Goal: Task Accomplishment & Management: Manage account settings

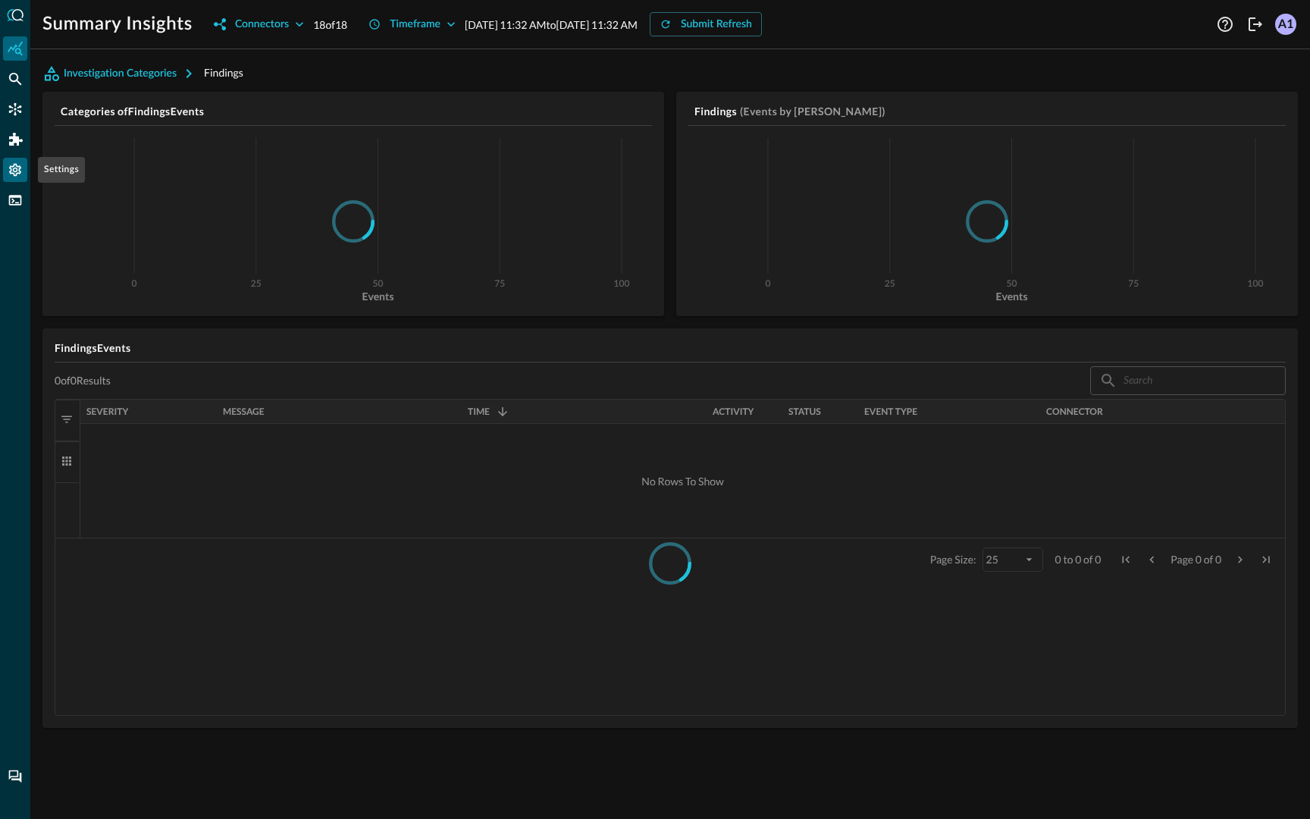
click at [11, 175] on icon "Settings" at bounding box center [15, 169] width 15 height 15
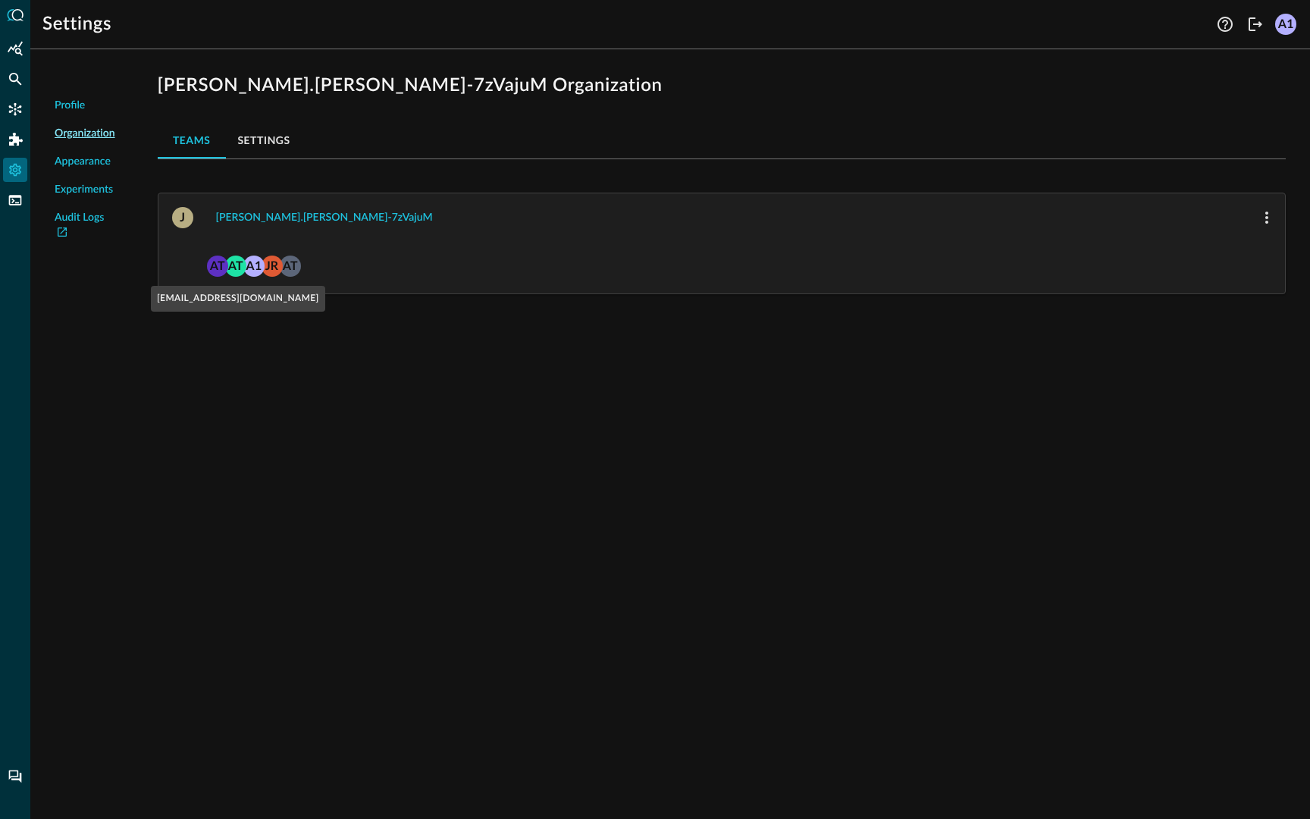
click at [232, 268] on div "AT" at bounding box center [235, 266] width 21 height 21
click at [256, 220] on div "[PERSON_NAME].[PERSON_NAME]-7zVajuM" at bounding box center [324, 218] width 217 height 19
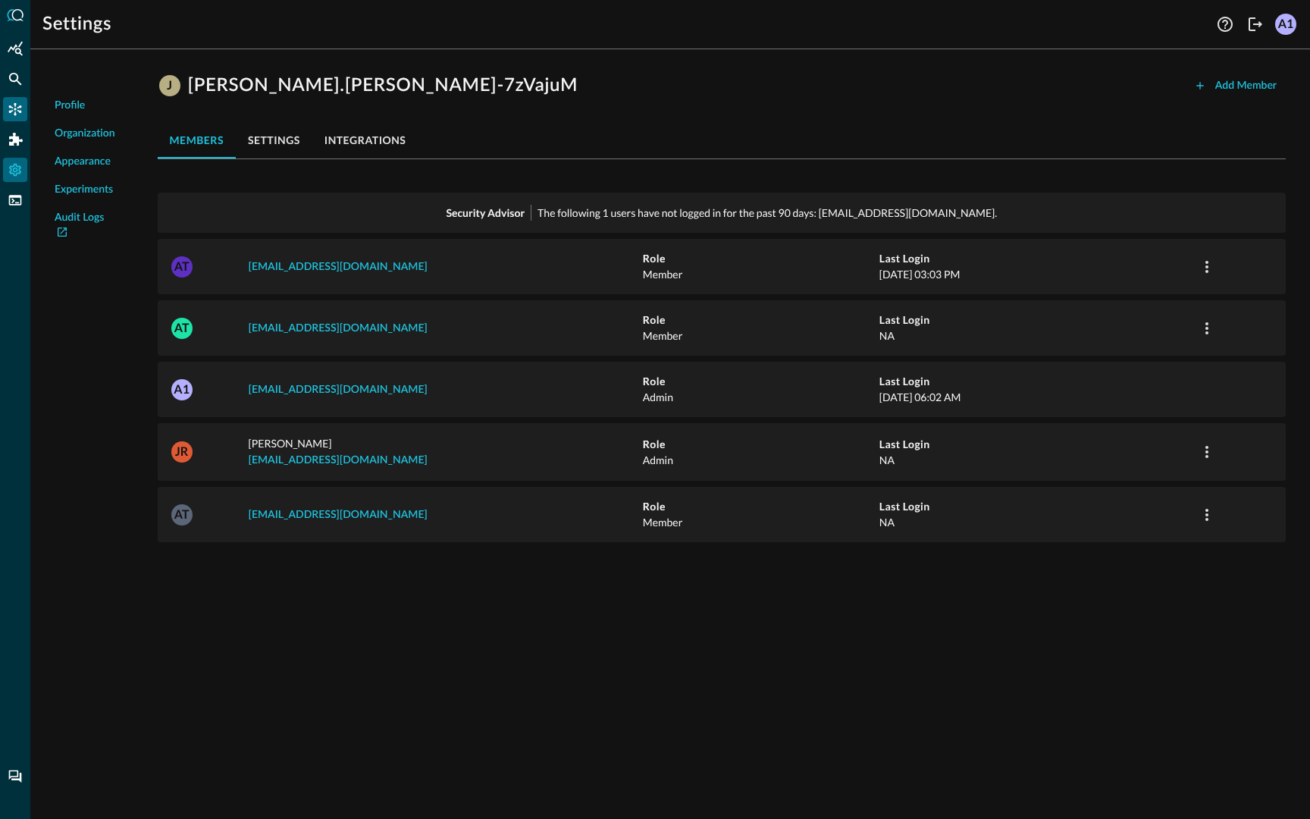
click at [10, 105] on icon "Connectors" at bounding box center [15, 109] width 13 height 13
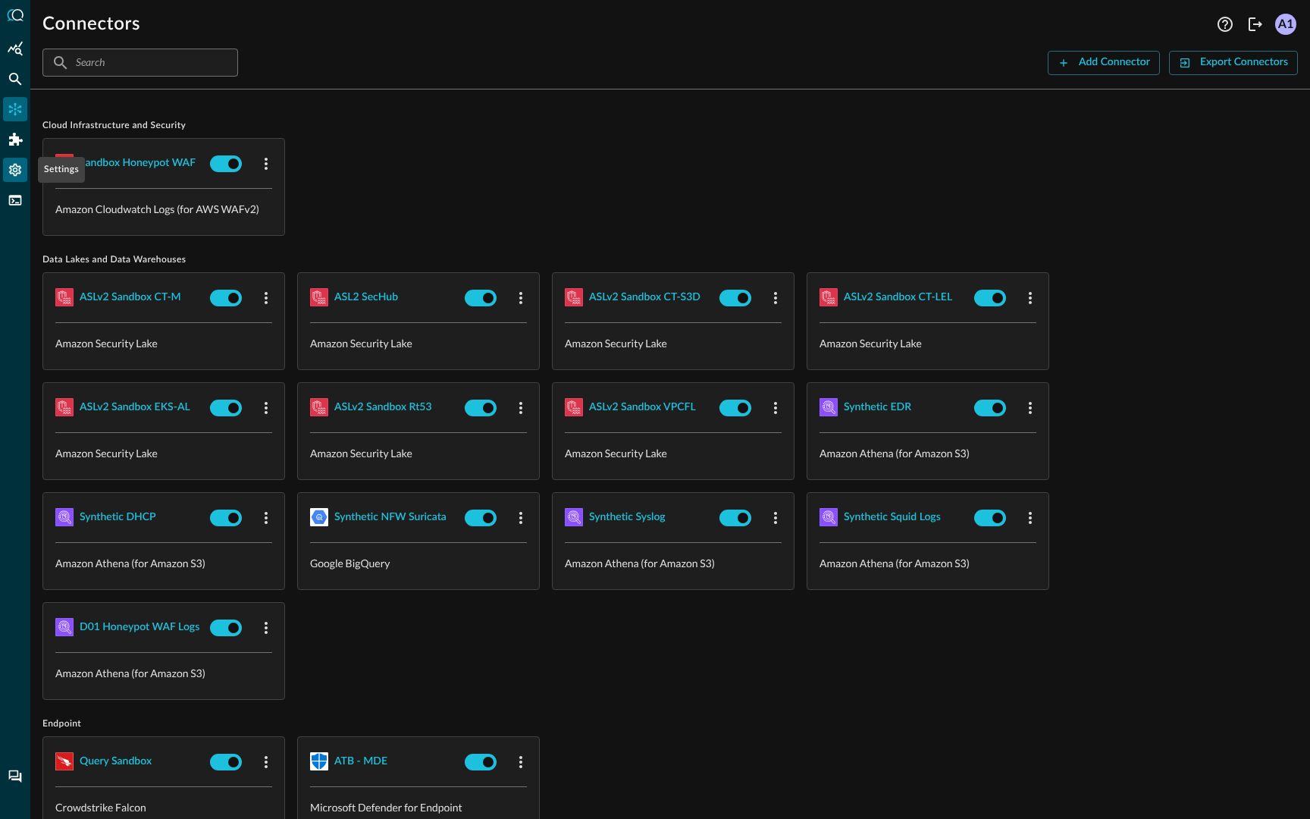
click at [19, 175] on icon "Settings" at bounding box center [15, 169] width 15 height 15
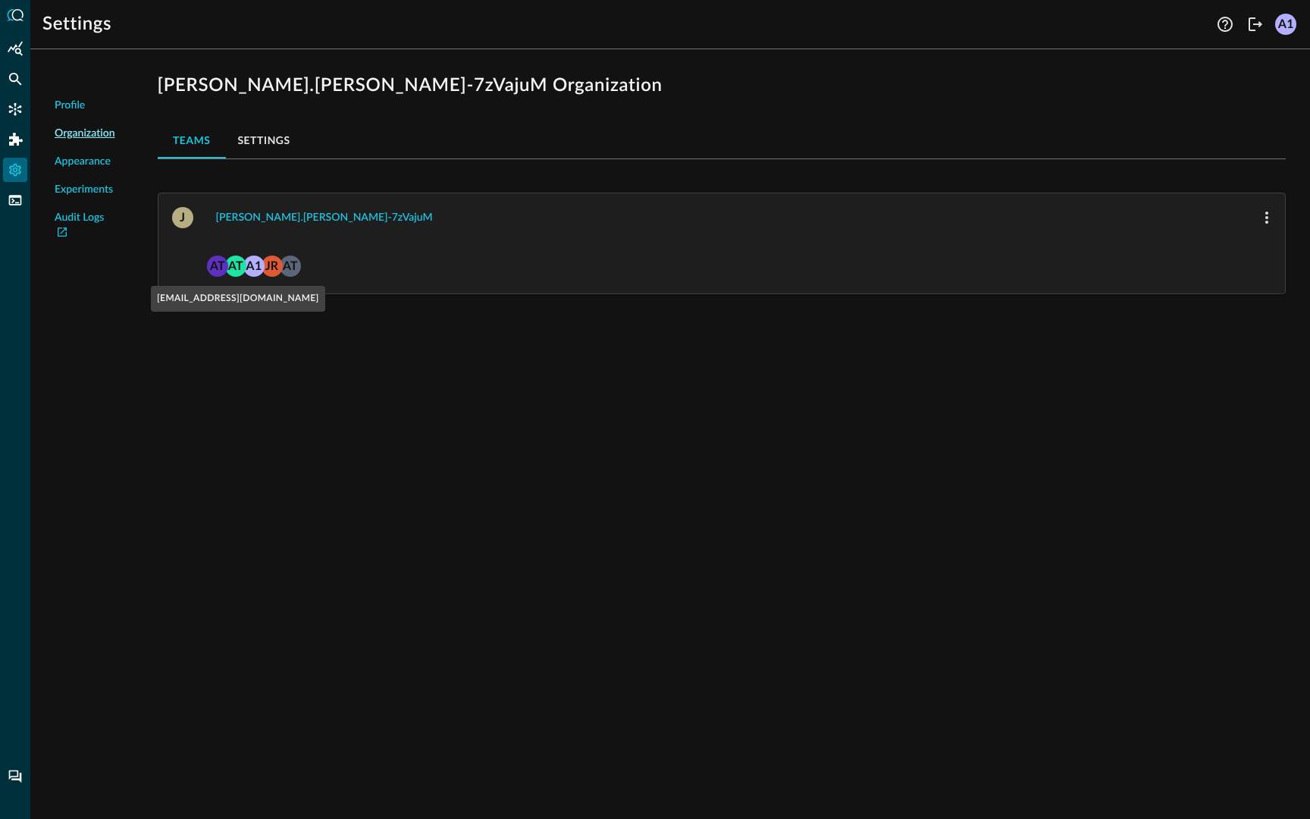
click at [239, 265] on div "AT" at bounding box center [235, 266] width 21 height 21
click at [263, 218] on div "[PERSON_NAME].[PERSON_NAME]-7zVajuM" at bounding box center [324, 218] width 217 height 19
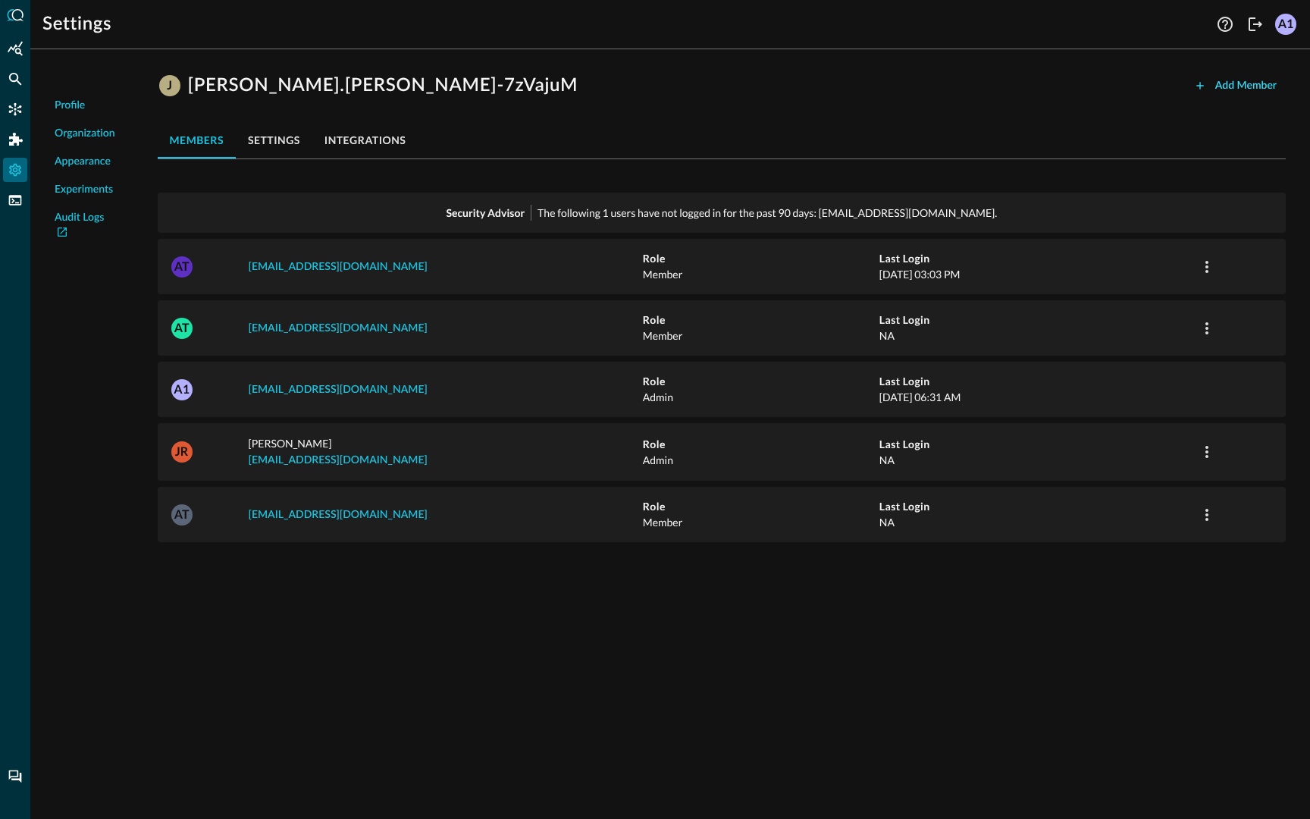
click at [1247, 84] on div "Add Member" at bounding box center [1246, 86] width 61 height 19
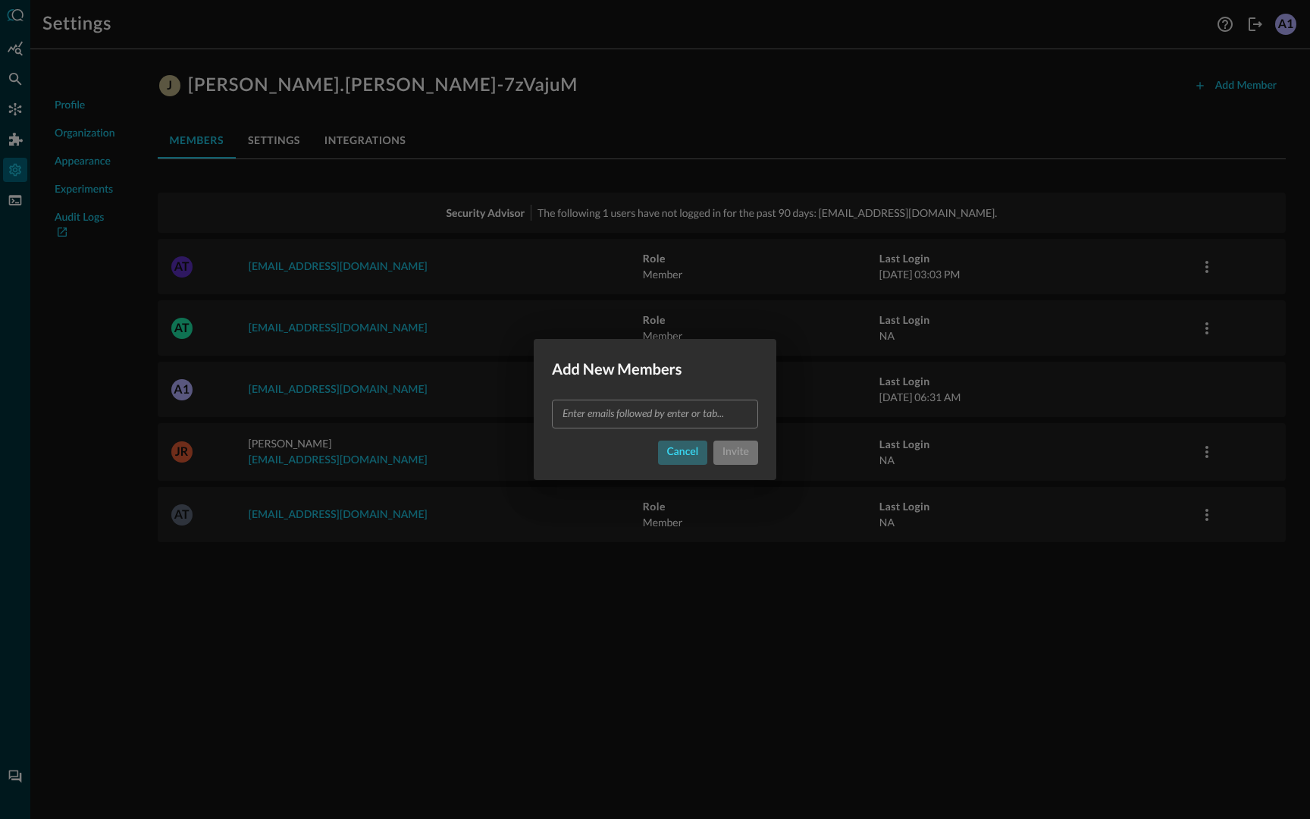
click at [683, 456] on div "Cancel" at bounding box center [683, 452] width 32 height 19
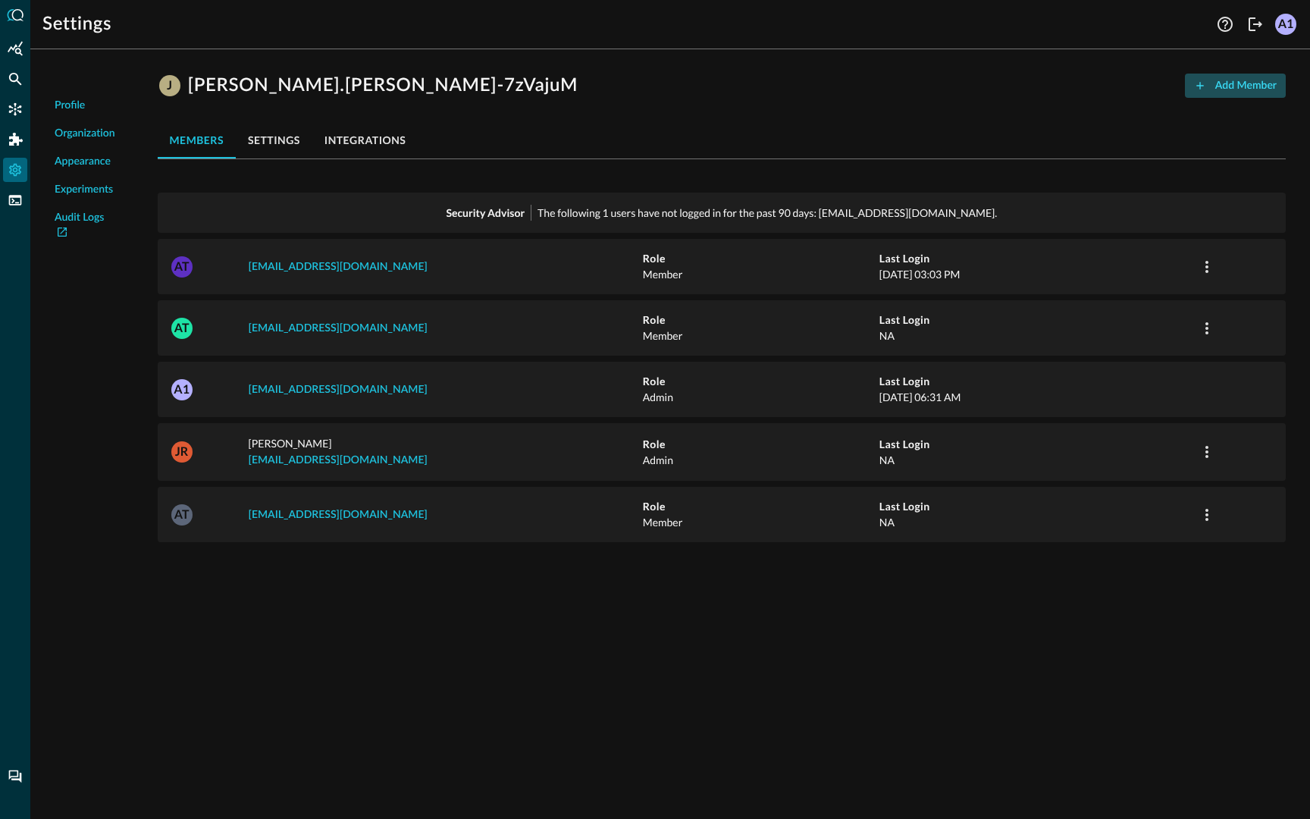
click at [1239, 83] on div "Add Member" at bounding box center [1246, 86] width 61 height 19
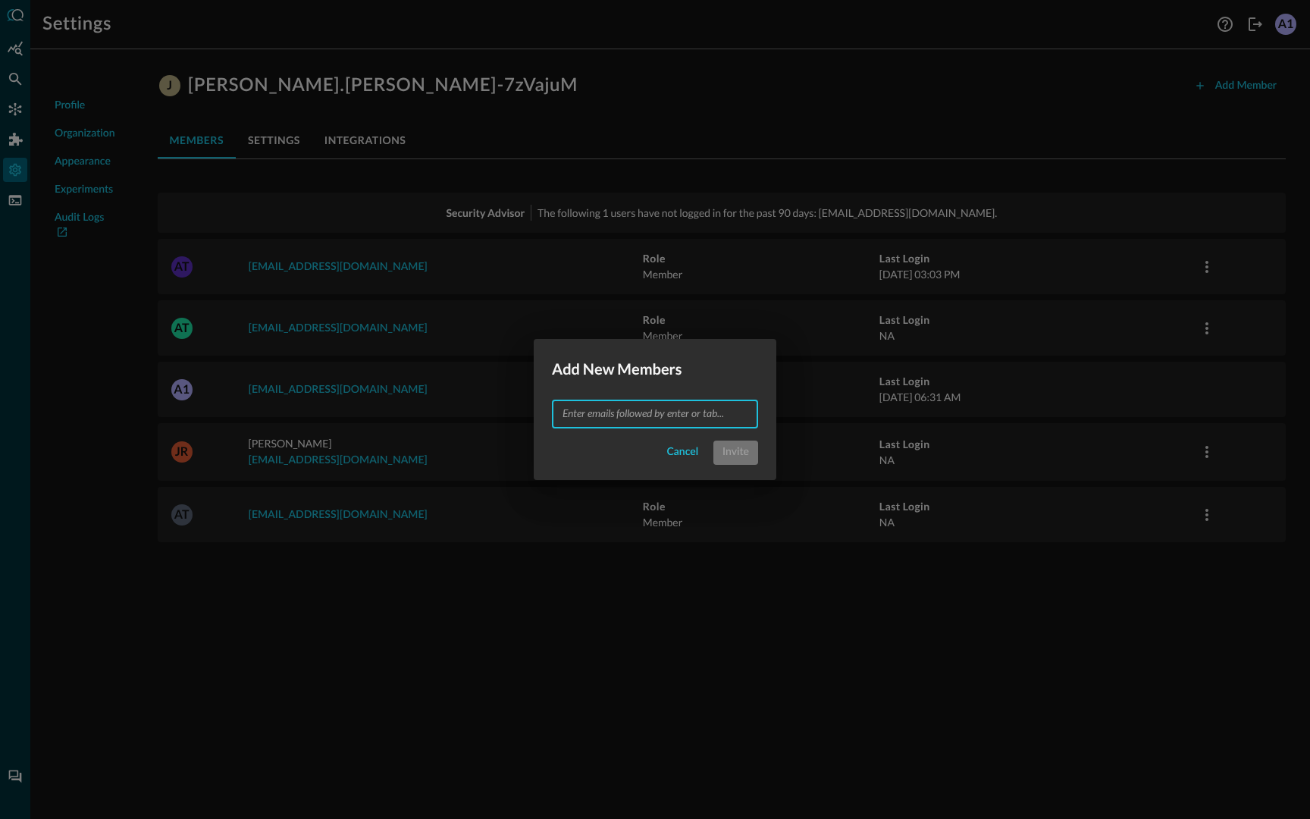
click at [596, 416] on input "text" at bounding box center [654, 413] width 195 height 19
type input "[EMAIL_ADDRESS][DOMAIN_NAME]"
click at [595, 452] on div "Cancel Invite" at bounding box center [655, 453] width 206 height 24
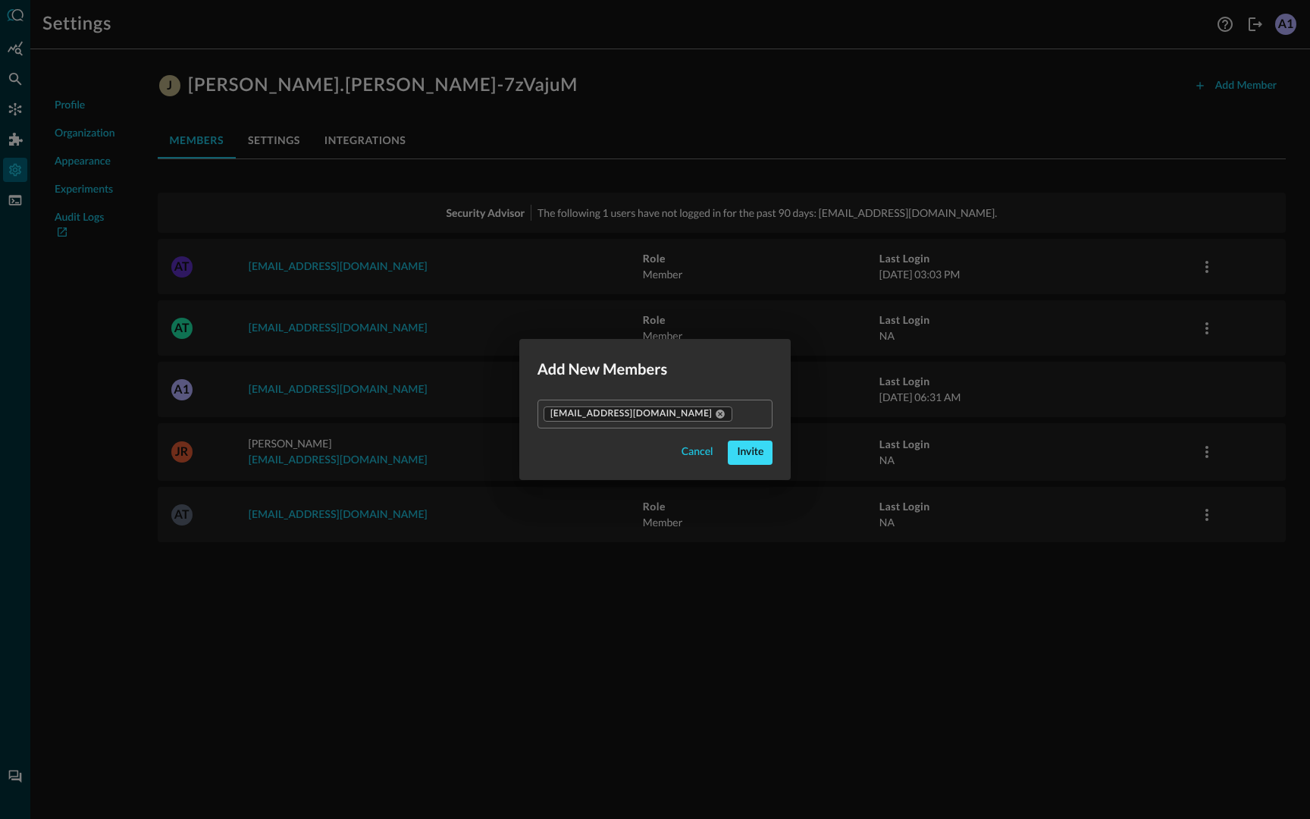
click at [756, 453] on div "Invite" at bounding box center [750, 452] width 27 height 19
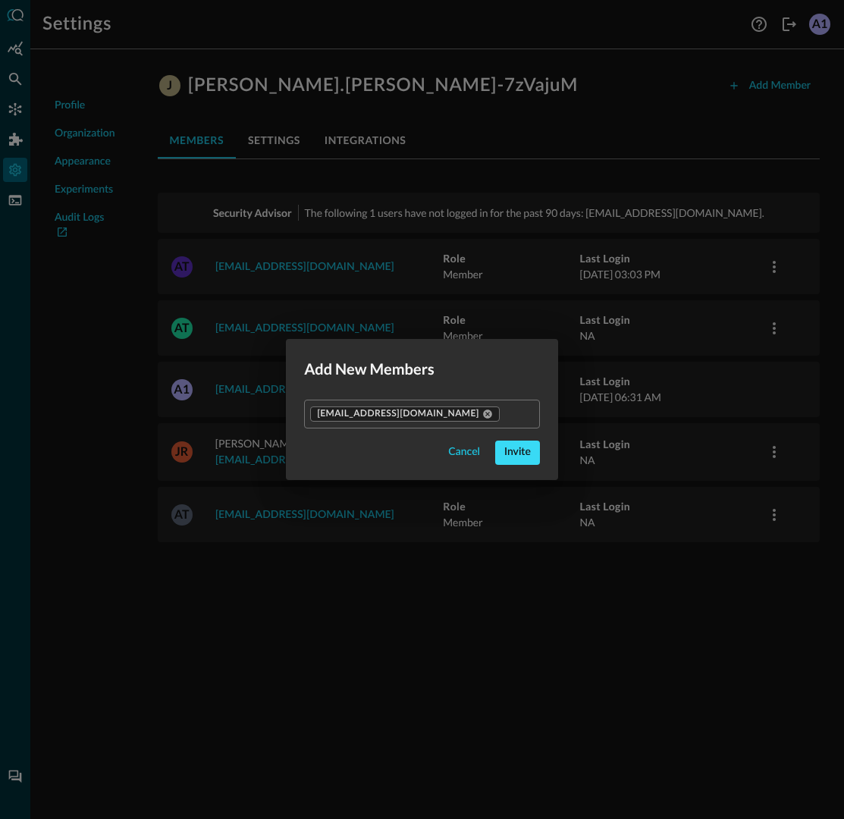
click at [510, 456] on div "Invite" at bounding box center [517, 452] width 27 height 19
click at [511, 456] on div "Invite" at bounding box center [517, 452] width 27 height 19
click at [519, 456] on div "Invite" at bounding box center [517, 452] width 27 height 19
click at [522, 450] on div "Invite" at bounding box center [517, 452] width 27 height 19
click at [463, 450] on div "Cancel" at bounding box center [464, 452] width 32 height 19
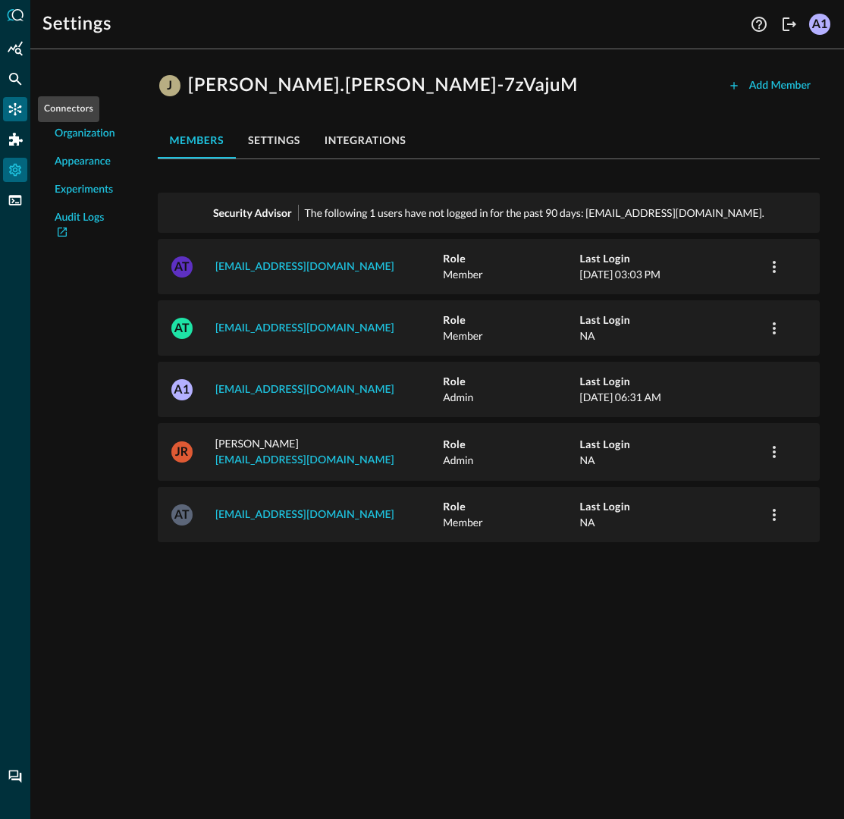
click at [5, 102] on div "Connectors" at bounding box center [15, 109] width 24 height 24
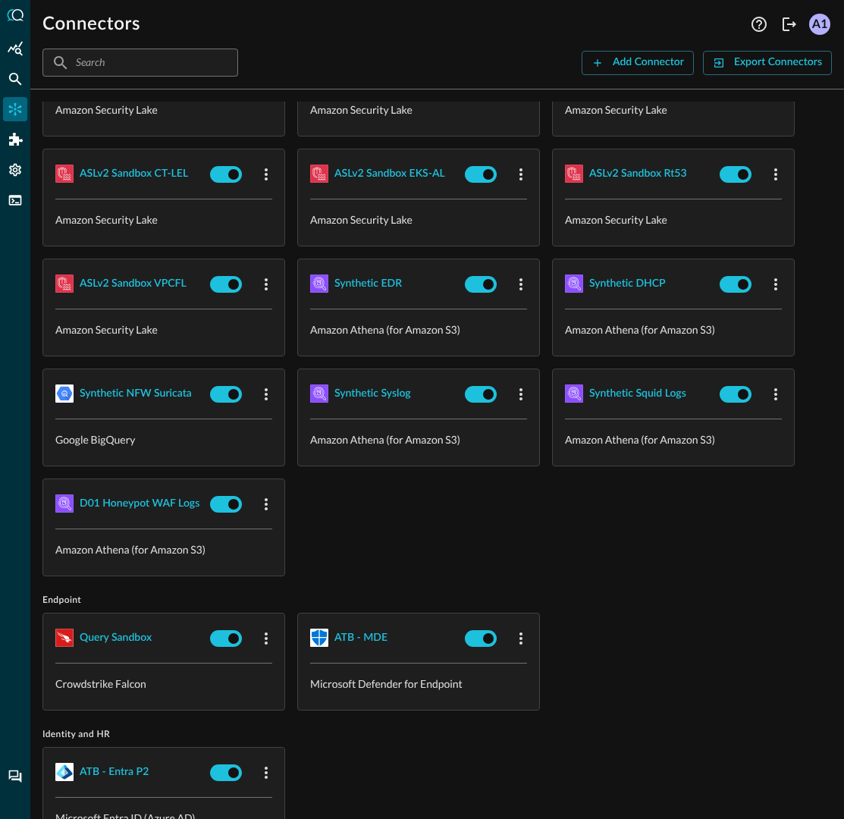
scroll to position [426, 0]
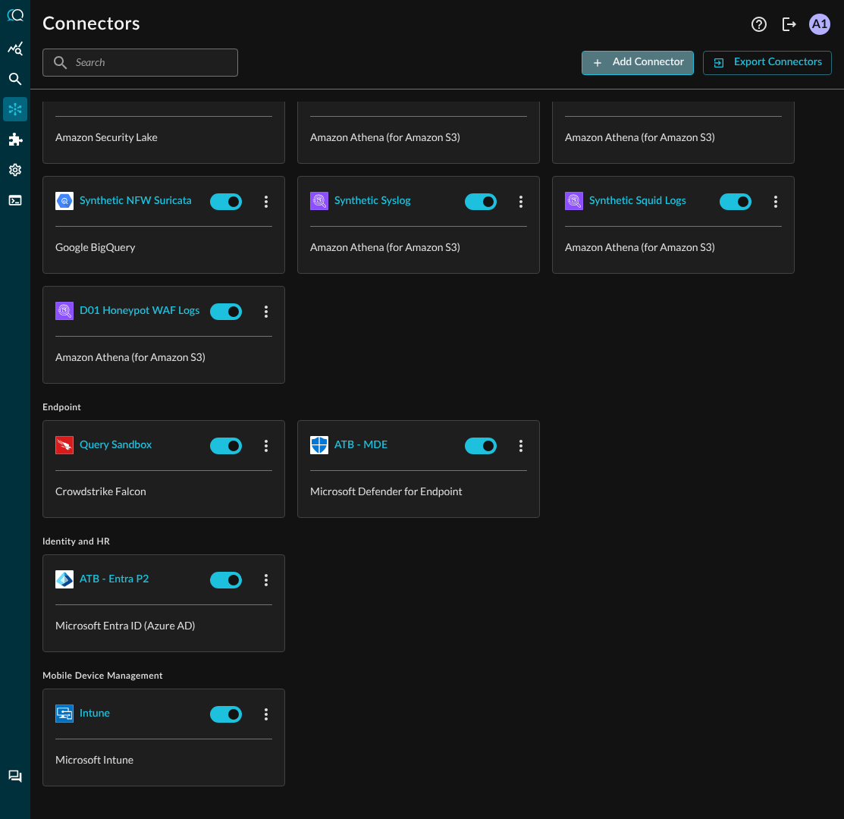
click at [653, 62] on div "Add Connector" at bounding box center [648, 62] width 71 height 19
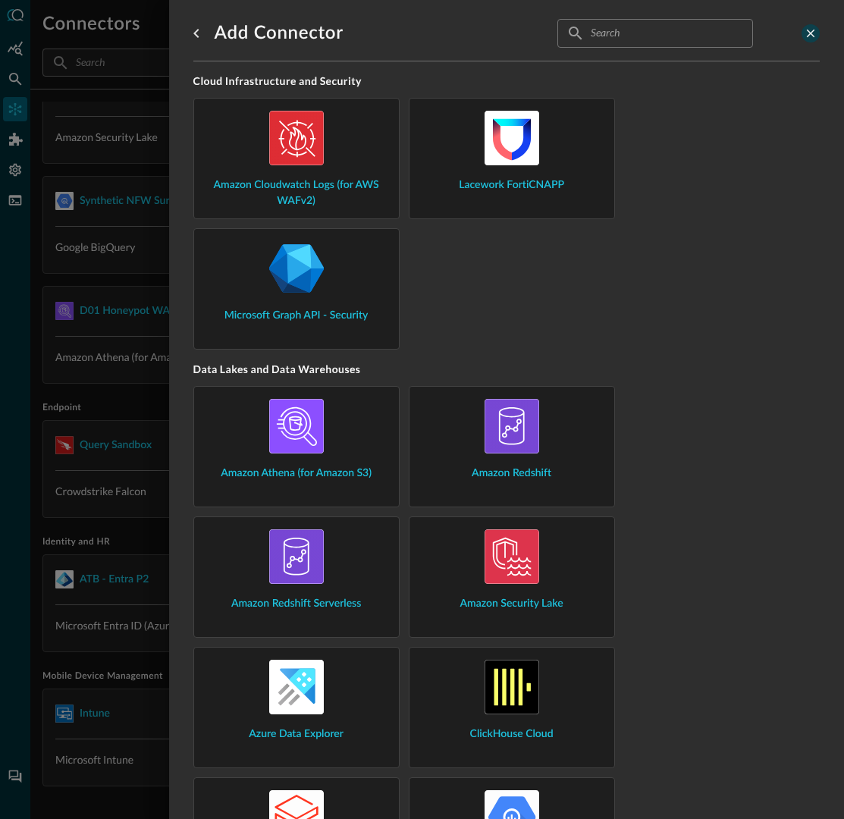
click at [814, 39] on icon "close-drawer" at bounding box center [811, 34] width 14 height 14
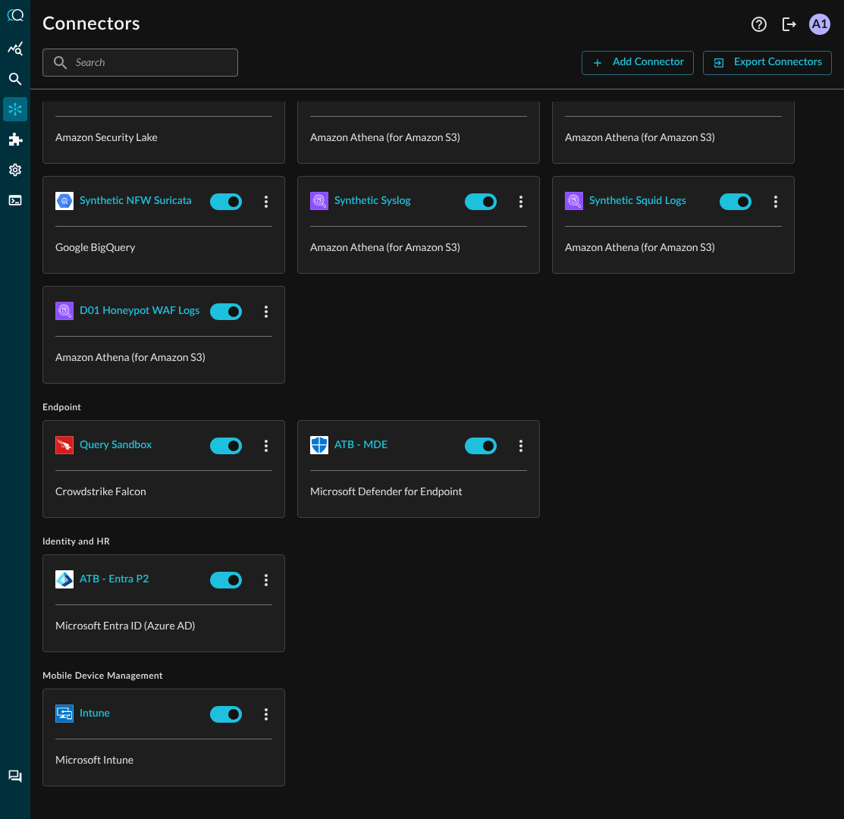
scroll to position [0, 0]
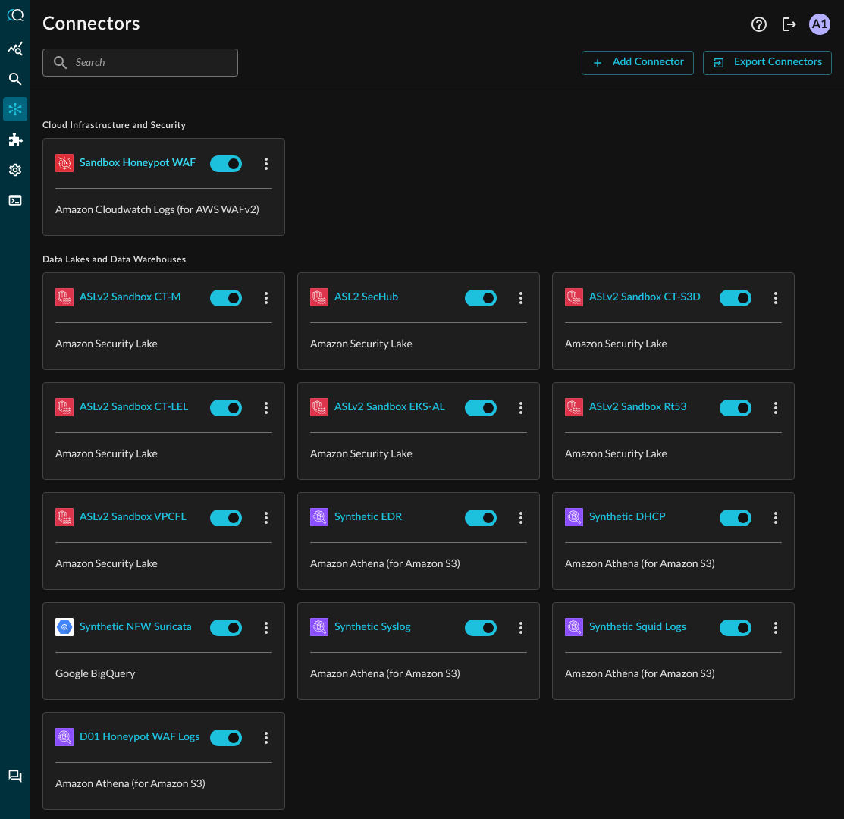
click at [174, 155] on div "Sandbox Honeypot WAF" at bounding box center [138, 163] width 116 height 19
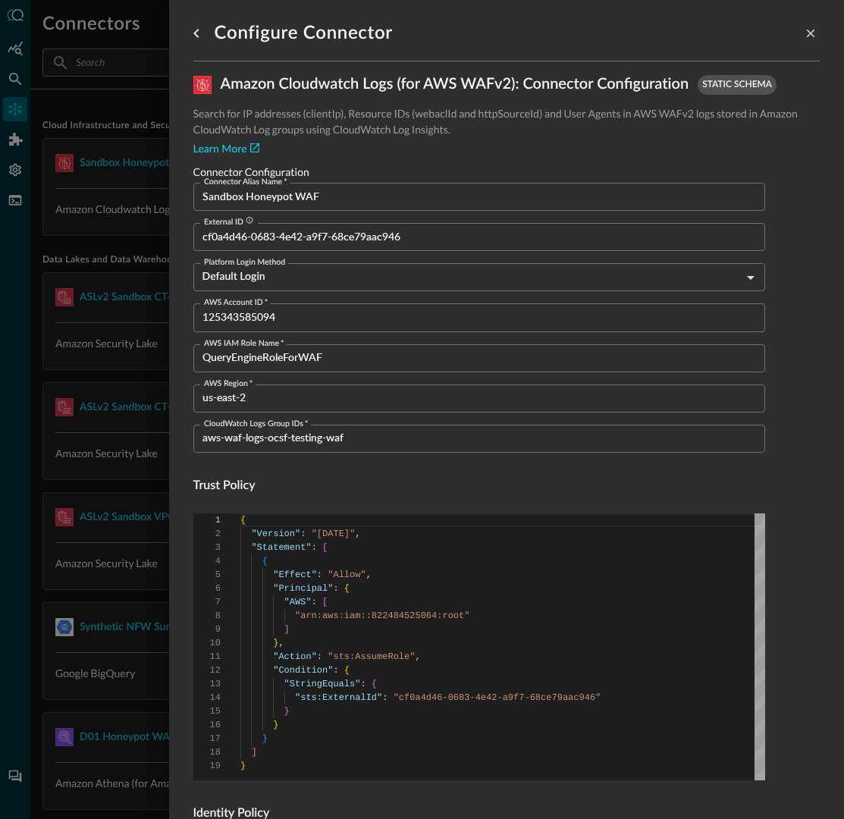
click at [328, 194] on input "Sandbox Honeypot WAF" at bounding box center [483, 197] width 563 height 28
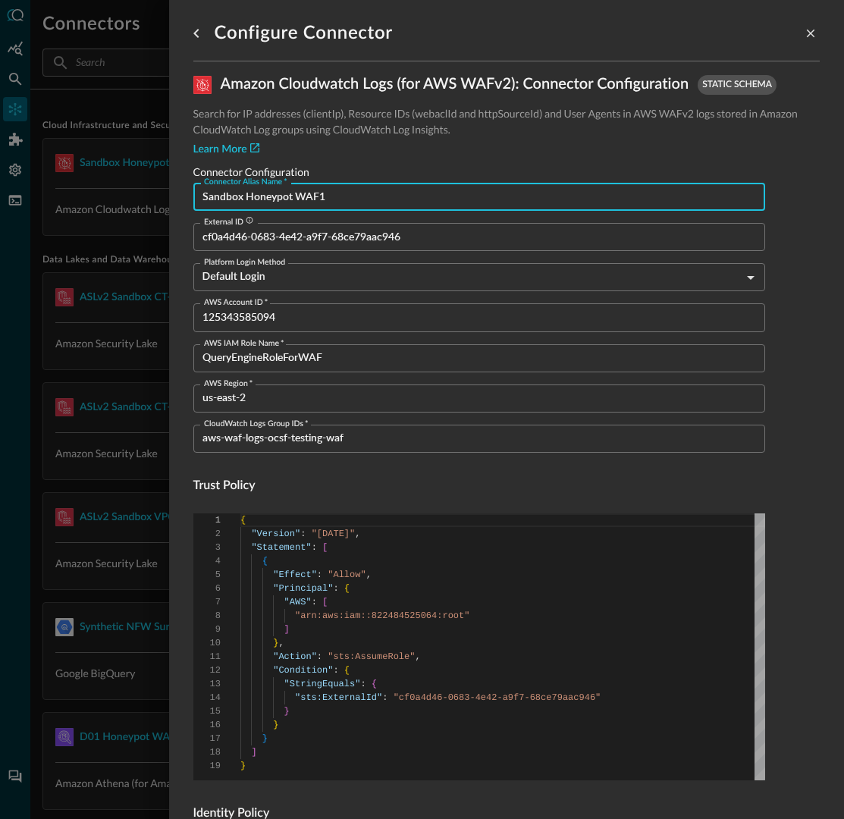
scroll to position [366, 0]
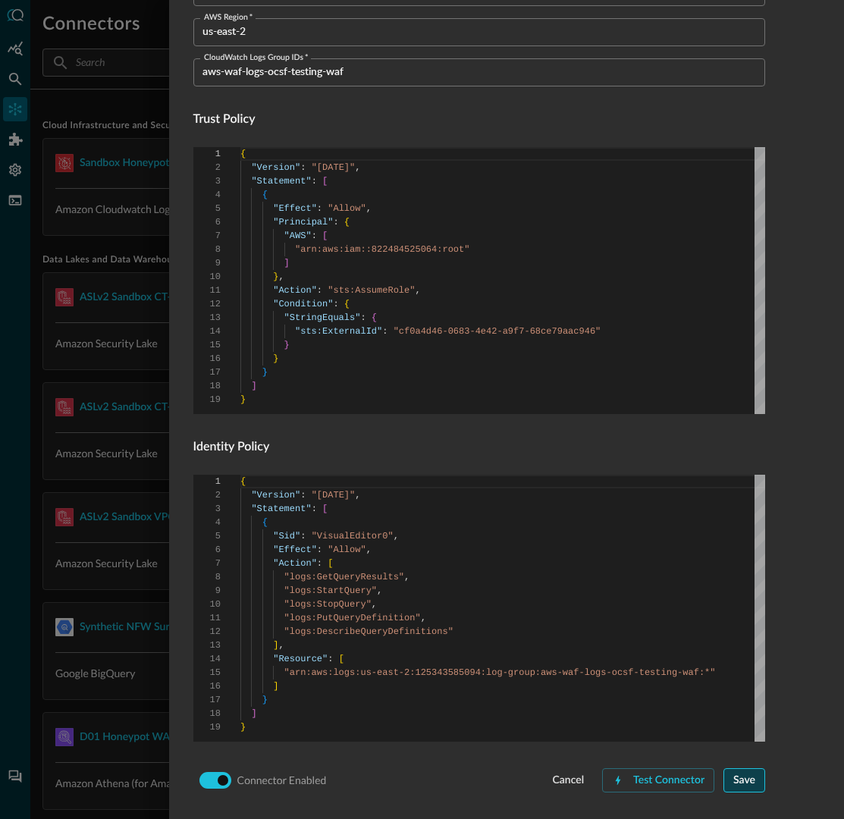
type input "Sandbox Honeypot WAF1"
click at [734, 776] on div "Save" at bounding box center [744, 780] width 22 height 19
